Goal: Check status: Check status

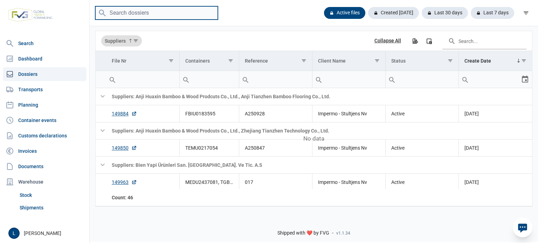
click at [172, 14] on input "search" at bounding box center [156, 13] width 123 height 14
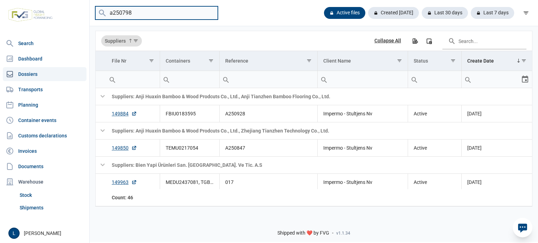
type input "a250798"
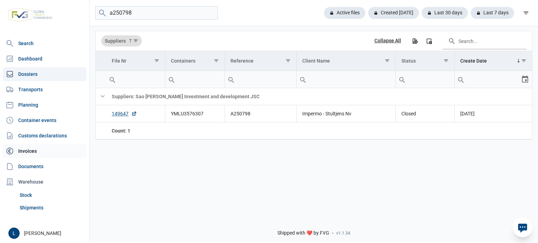
click at [60, 148] on link "Invoices" at bounding box center [45, 151] width 84 height 14
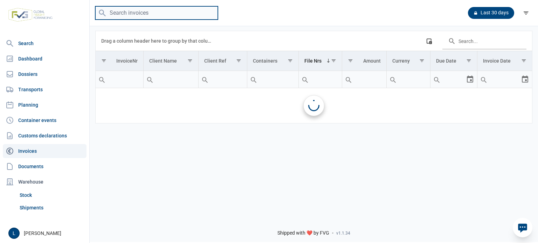
click at [144, 13] on input "search" at bounding box center [156, 13] width 123 height 14
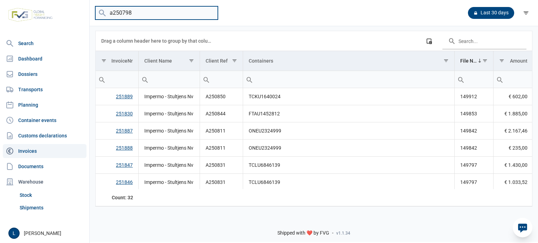
type input "a250798"
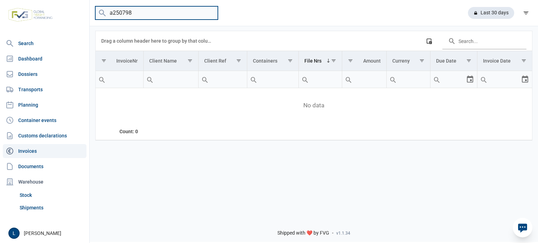
click at [150, 13] on input "a250798" at bounding box center [156, 13] width 123 height 14
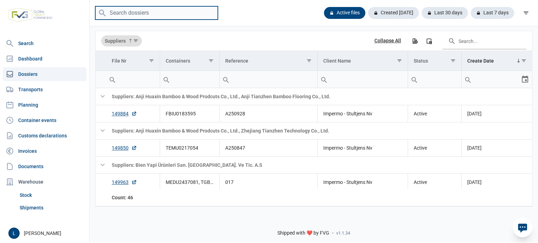
click at [138, 13] on input "search" at bounding box center [156, 13] width 123 height 14
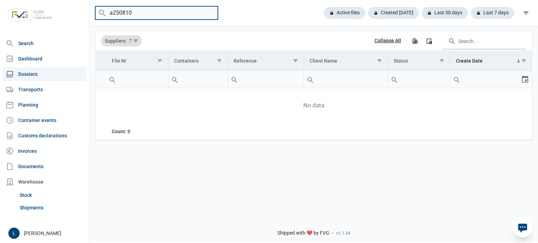
type input "a250810"
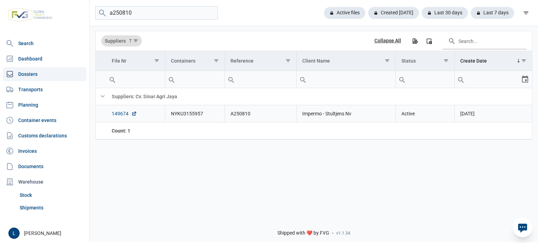
click at [126, 116] on link "149674" at bounding box center [124, 113] width 25 height 7
click at [39, 143] on nav "Search Dashboard Dossiers Transports Planning Container events Customs declarat…" at bounding box center [44, 129] width 89 height 187
click at [41, 147] on link "Invoices" at bounding box center [45, 151] width 84 height 14
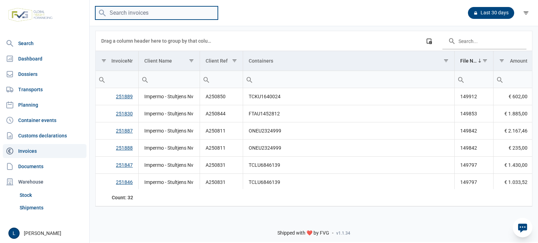
click at [164, 14] on input "search" at bounding box center [156, 13] width 123 height 14
type input "a250810"
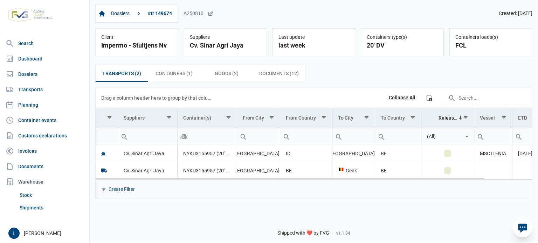
drag, startPoint x: 445, startPoint y: 180, endPoint x: 505, endPoint y: 179, distance: 59.5
click at [505, 179] on div "Data grid with 2 rows and 11 columns Drag a column header here to group by that…" at bounding box center [314, 143] width 436 height 111
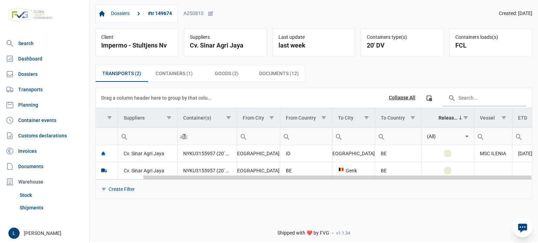
click at [506, 179] on div "Data grid with 2 rows and 11 columns" at bounding box center [314, 177] width 436 height 5
